Goal: Task Accomplishment & Management: Use online tool/utility

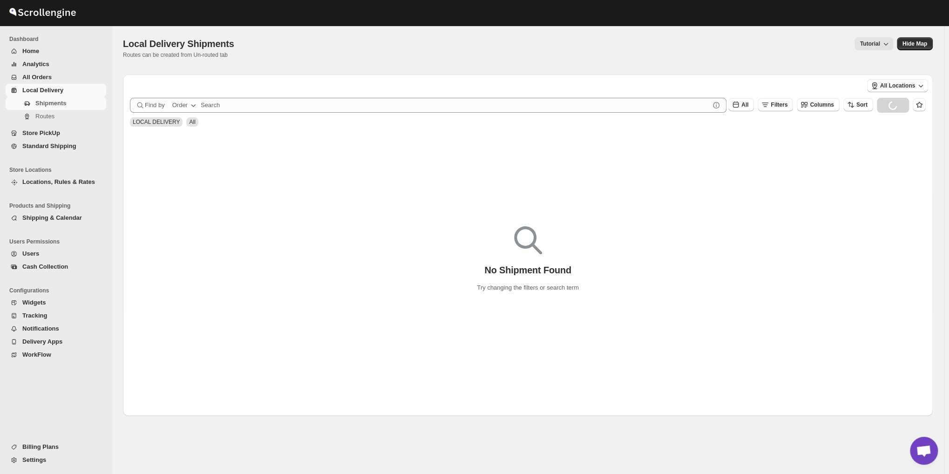
scroll to position [3007, 0]
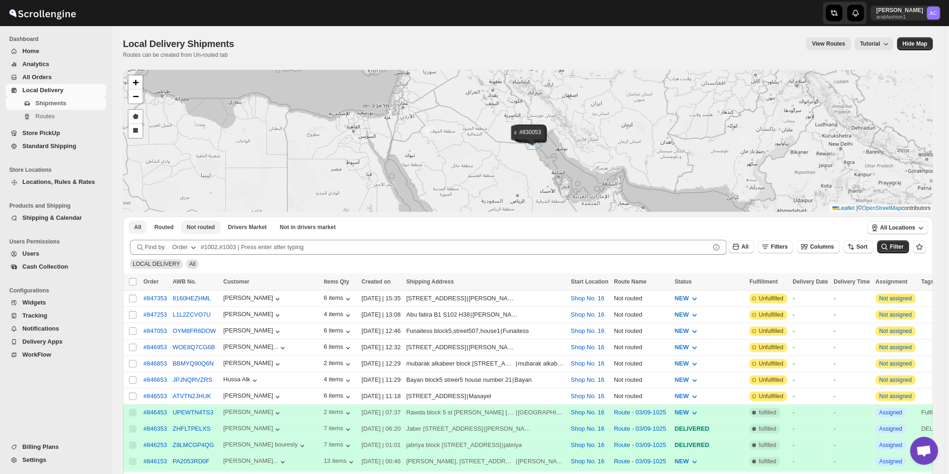
click at [209, 229] on span "Not routed" at bounding box center [201, 226] width 28 height 7
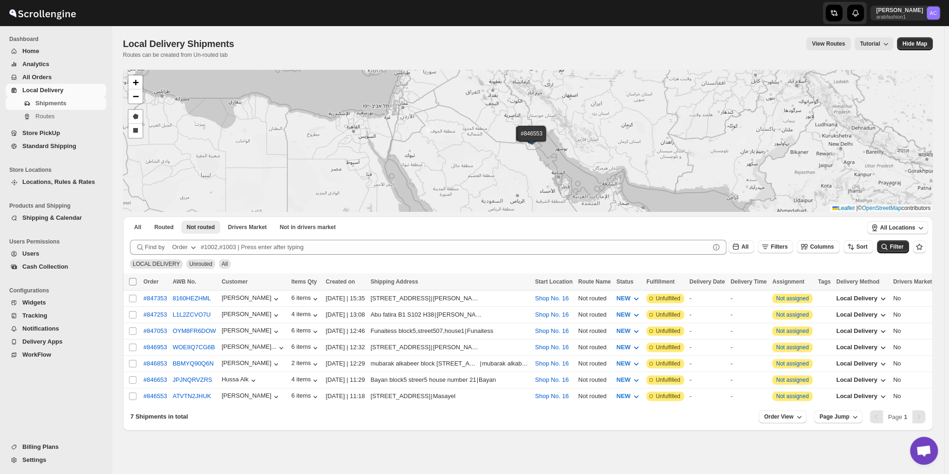
click at [133, 282] on input "Select all shipments" at bounding box center [132, 281] width 7 height 7
checkbox input "true"
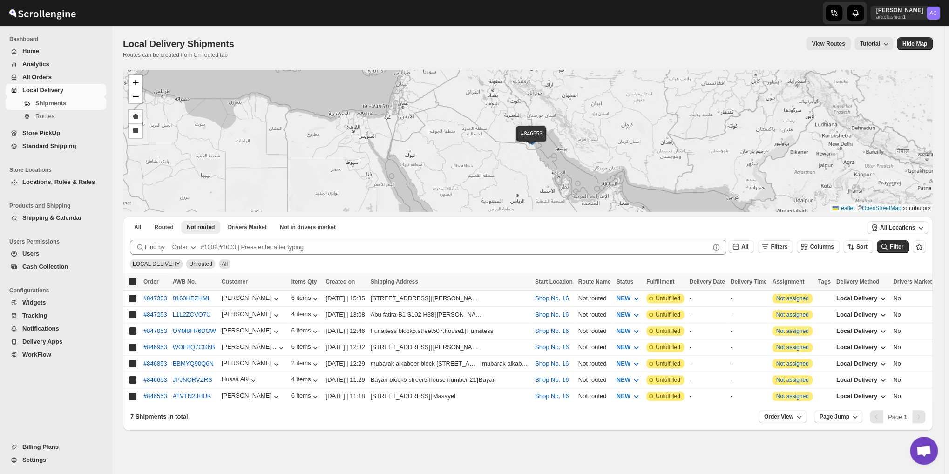
checkbox input "true"
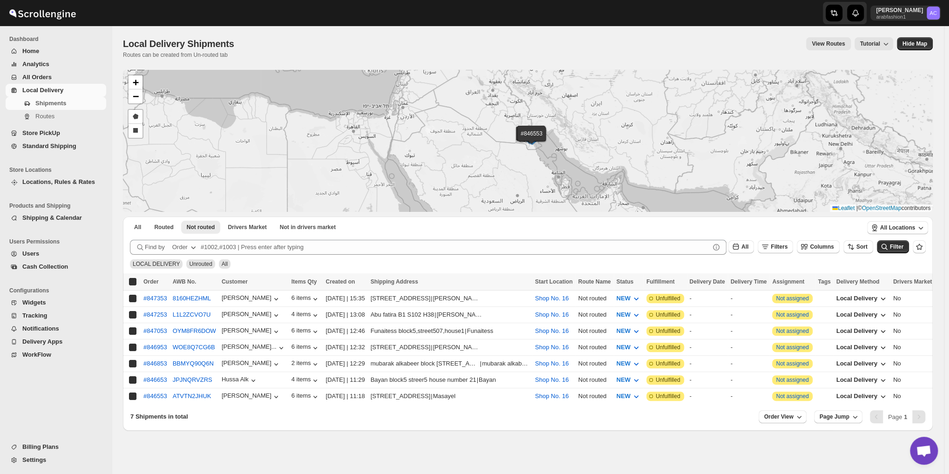
checkbox input "true"
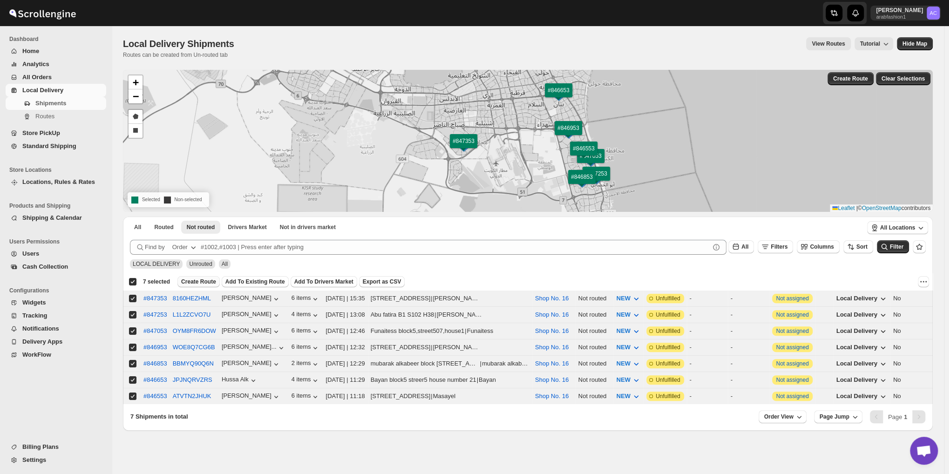
click at [201, 280] on span "Create Route" at bounding box center [198, 281] width 35 height 7
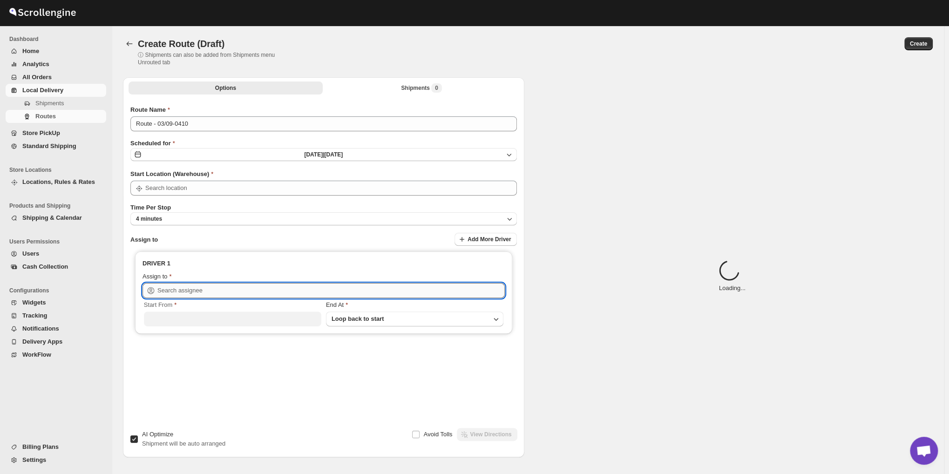
click at [194, 289] on input "text" at bounding box center [330, 290] width 347 height 15
type input "Shop No. 16"
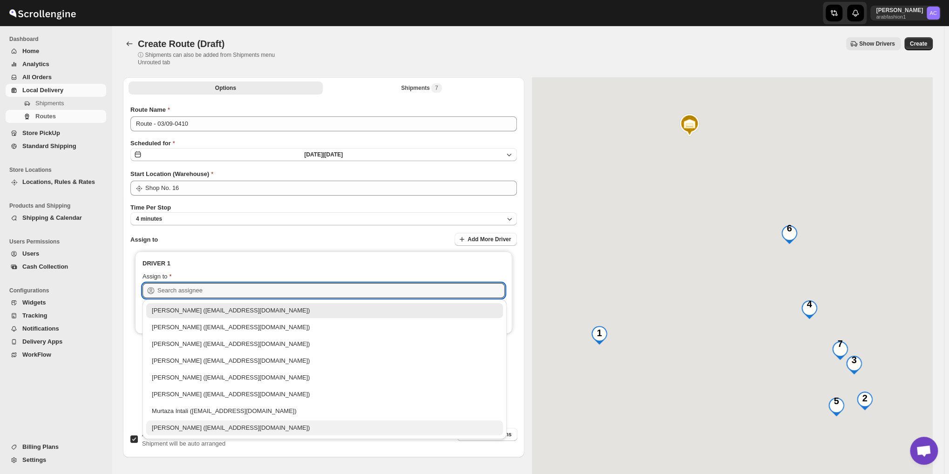
click at [162, 424] on div "[PERSON_NAME] ([EMAIL_ADDRESS][DOMAIN_NAME])" at bounding box center [324, 427] width 345 height 9
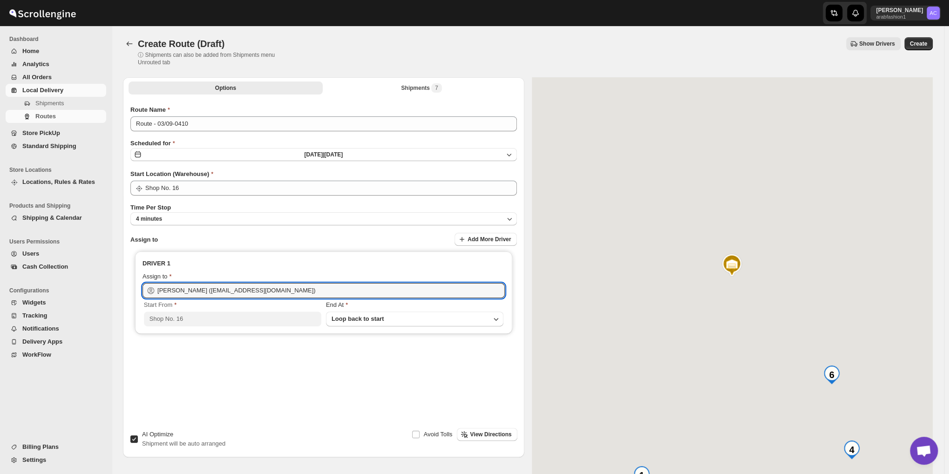
type input "[PERSON_NAME] ([EMAIL_ADDRESS][DOMAIN_NAME])"
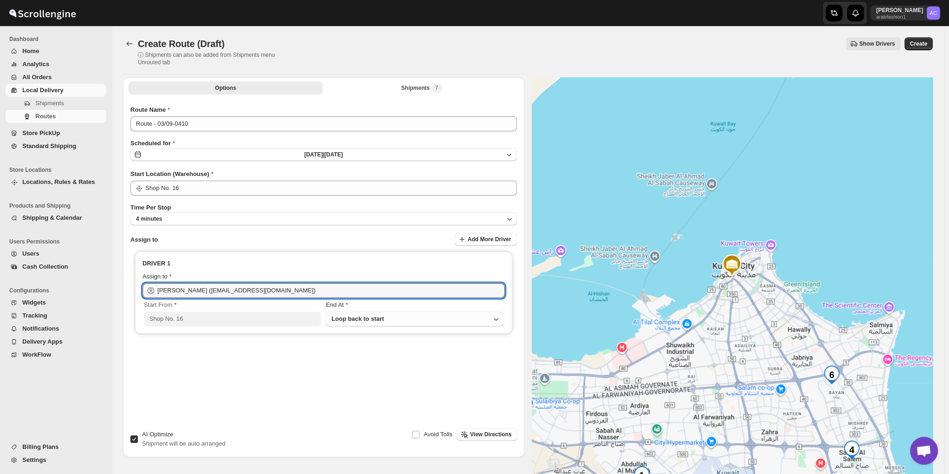
click at [917, 47] on span "Create" at bounding box center [918, 43] width 17 height 7
